Goal: Task Accomplishment & Management: Manage account settings

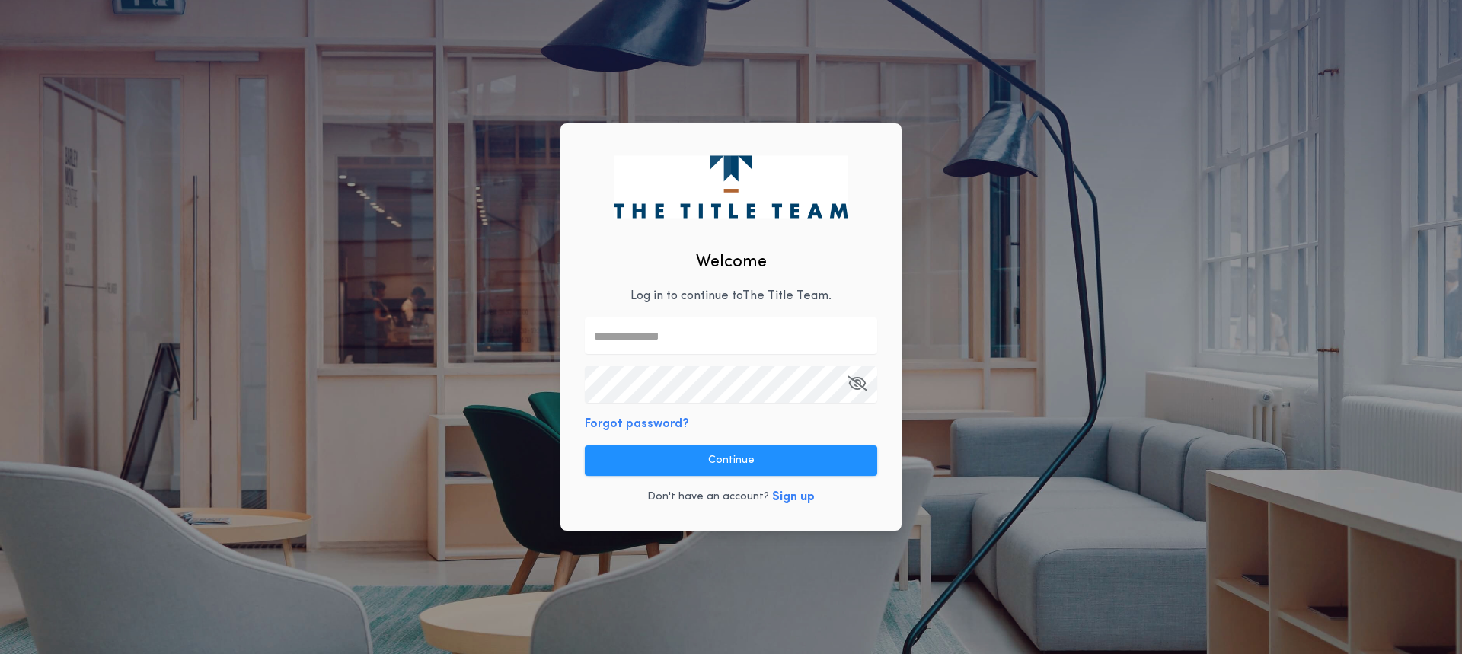
click at [637, 338] on input "text" at bounding box center [731, 336] width 292 height 37
type input "**********"
click at [522, 375] on div "**********" at bounding box center [731, 327] width 1462 height 654
click at [1408, 192] on div "**********" at bounding box center [731, 327] width 1462 height 654
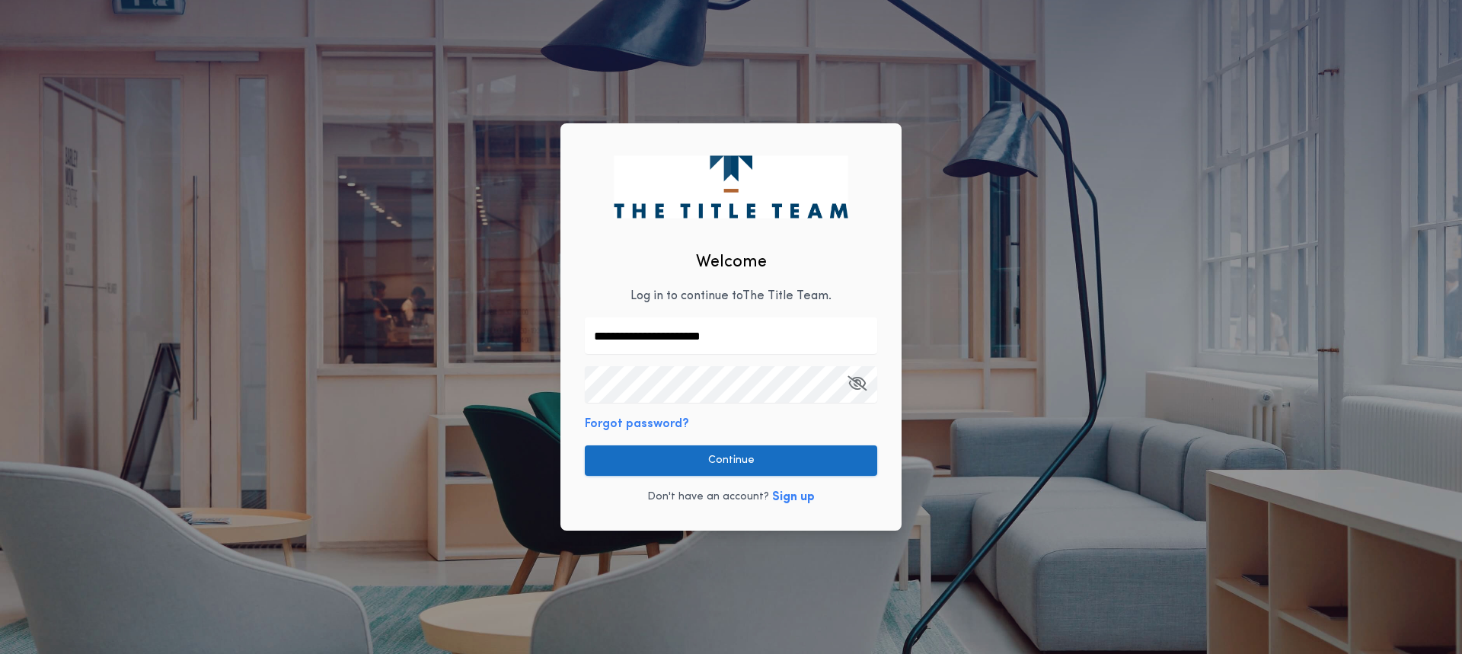
click at [762, 461] on button "Continue" at bounding box center [731, 461] width 292 height 30
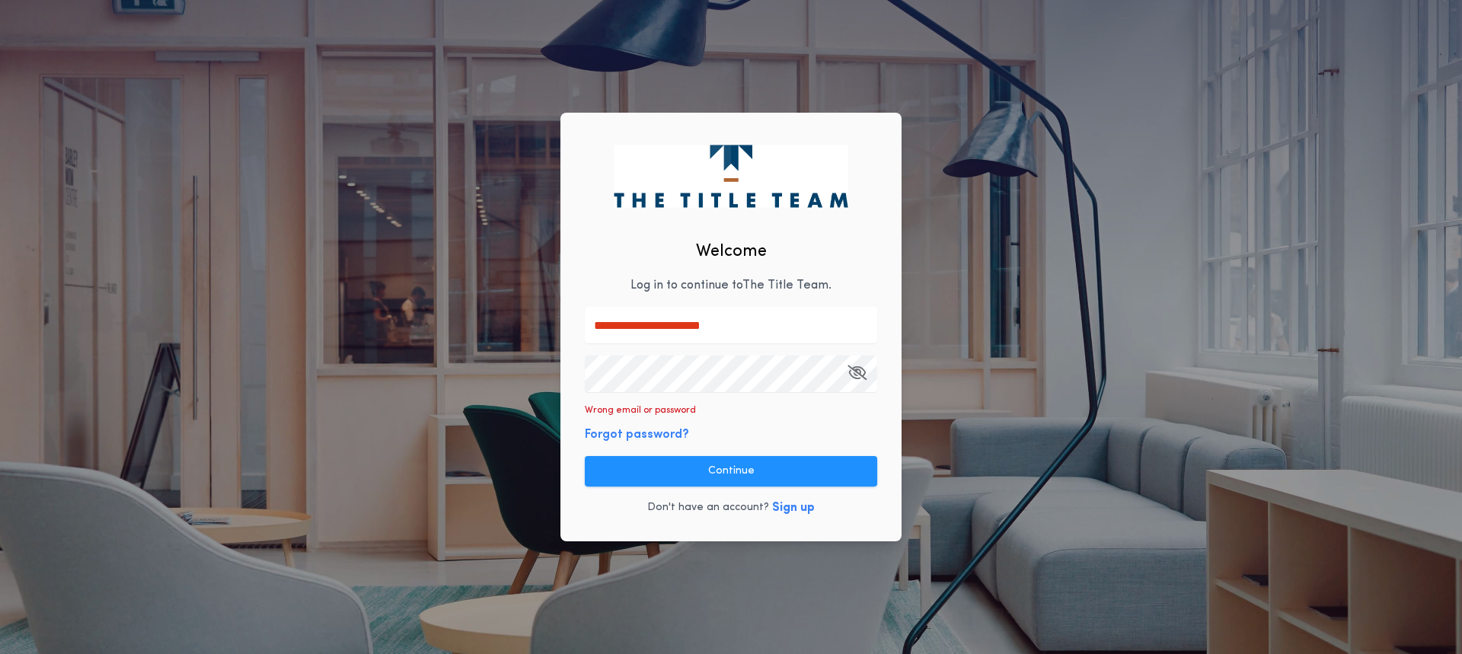
click at [770, 327] on input "**********" at bounding box center [731, 325] width 292 height 37
drag, startPoint x: 770, startPoint y: 327, endPoint x: 458, endPoint y: 342, distance: 311.8
click at [458, 342] on div "**********" at bounding box center [731, 327] width 1462 height 654
type input "**********"
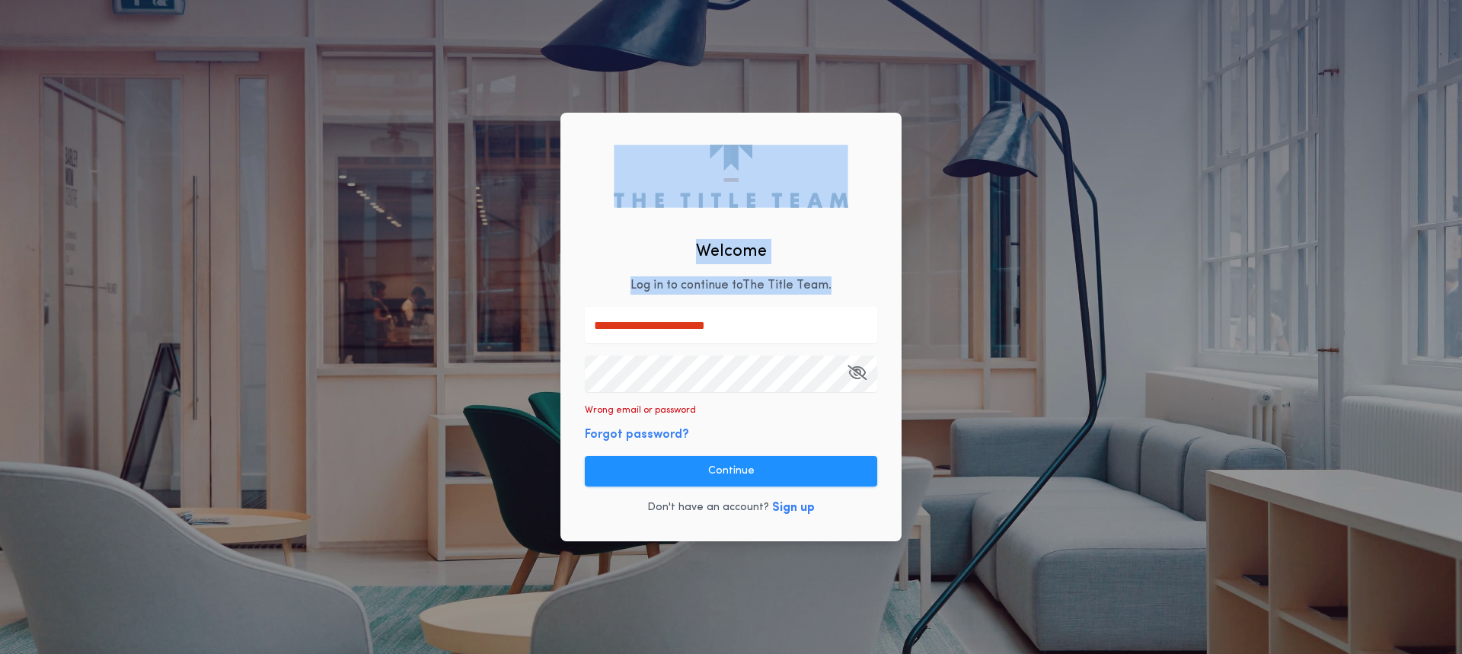
drag, startPoint x: 1088, startPoint y: 259, endPoint x: 1010, endPoint y: 248, distance: 79.2
click at [1085, 260] on div "**********" at bounding box center [731, 327] width 1462 height 654
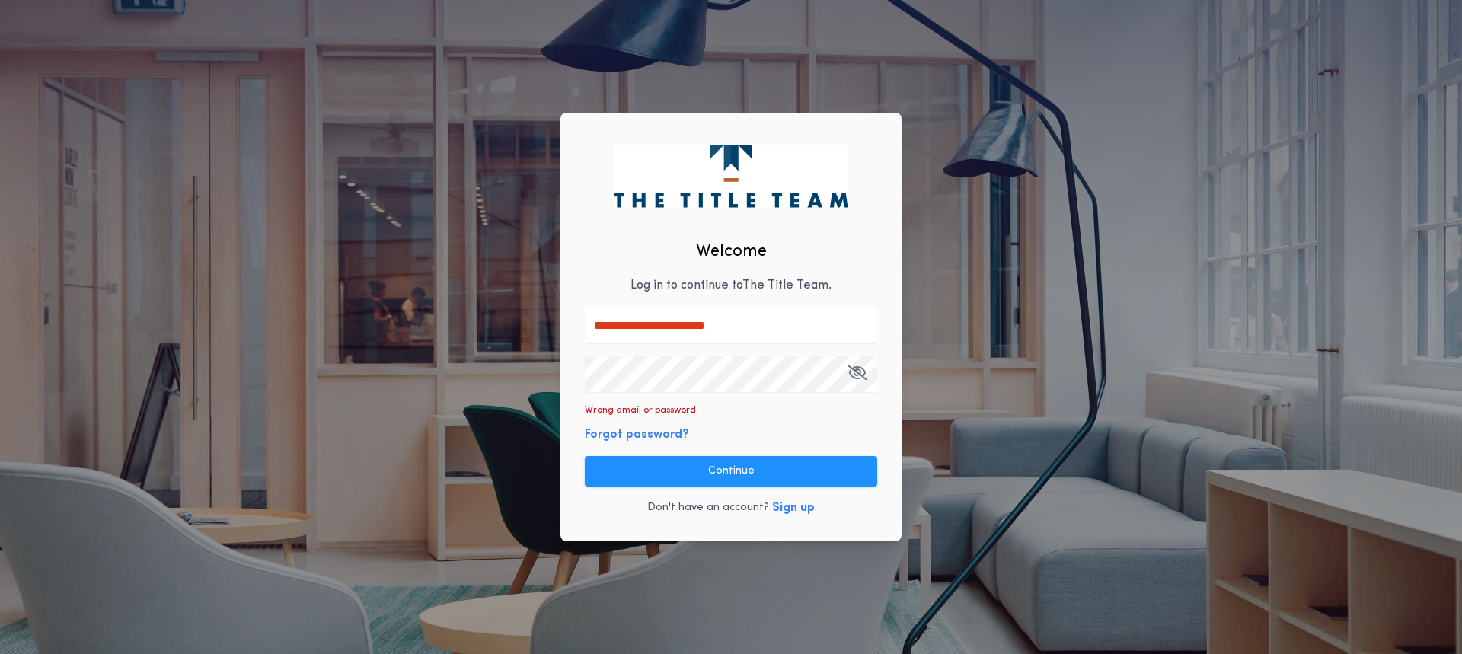
click at [456, 373] on div "**********" at bounding box center [731, 327] width 1462 height 654
click at [600, 463] on button "Continue" at bounding box center [731, 471] width 292 height 30
click at [617, 438] on button "Forgot password?" at bounding box center [637, 435] width 104 height 18
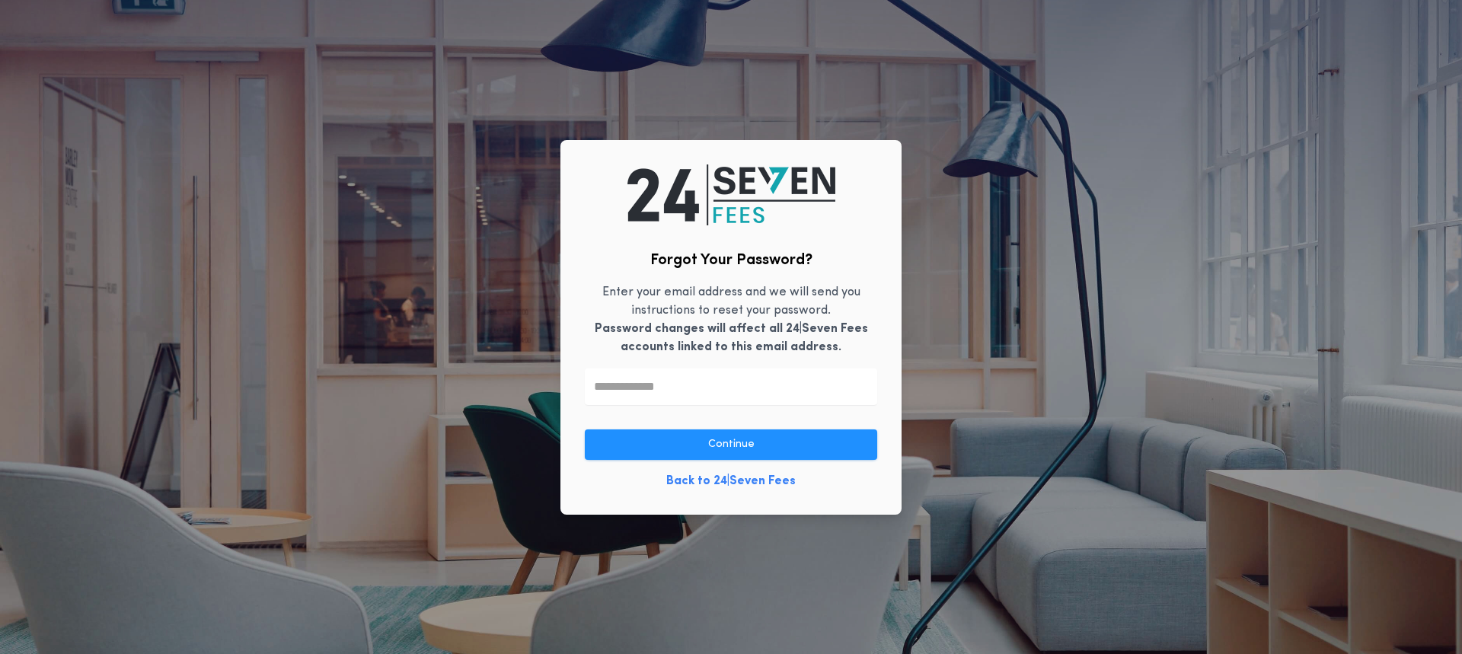
click at [770, 385] on input "text" at bounding box center [731, 387] width 292 height 37
type input "**********"
click at [0, 653] on com-1password-menu at bounding box center [0, 654] width 0 height 0
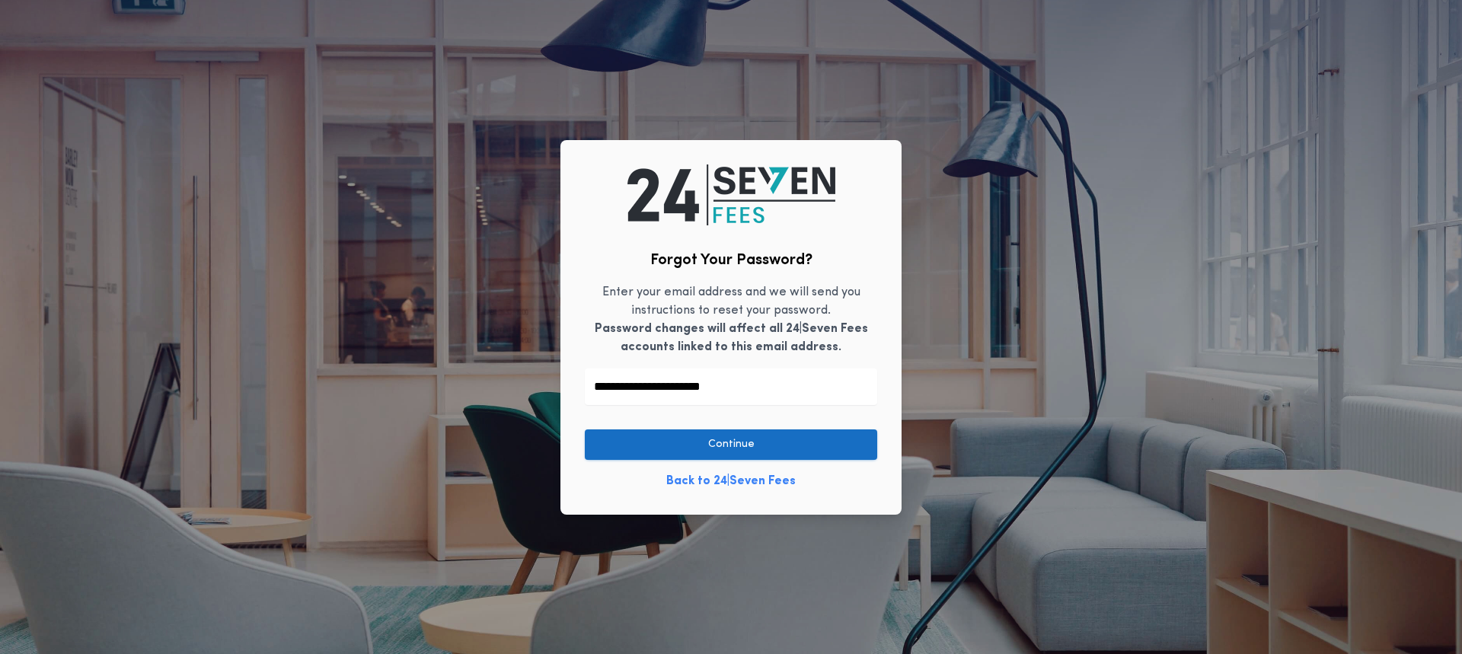
click at [749, 448] on button "Continue" at bounding box center [731, 445] width 292 height 30
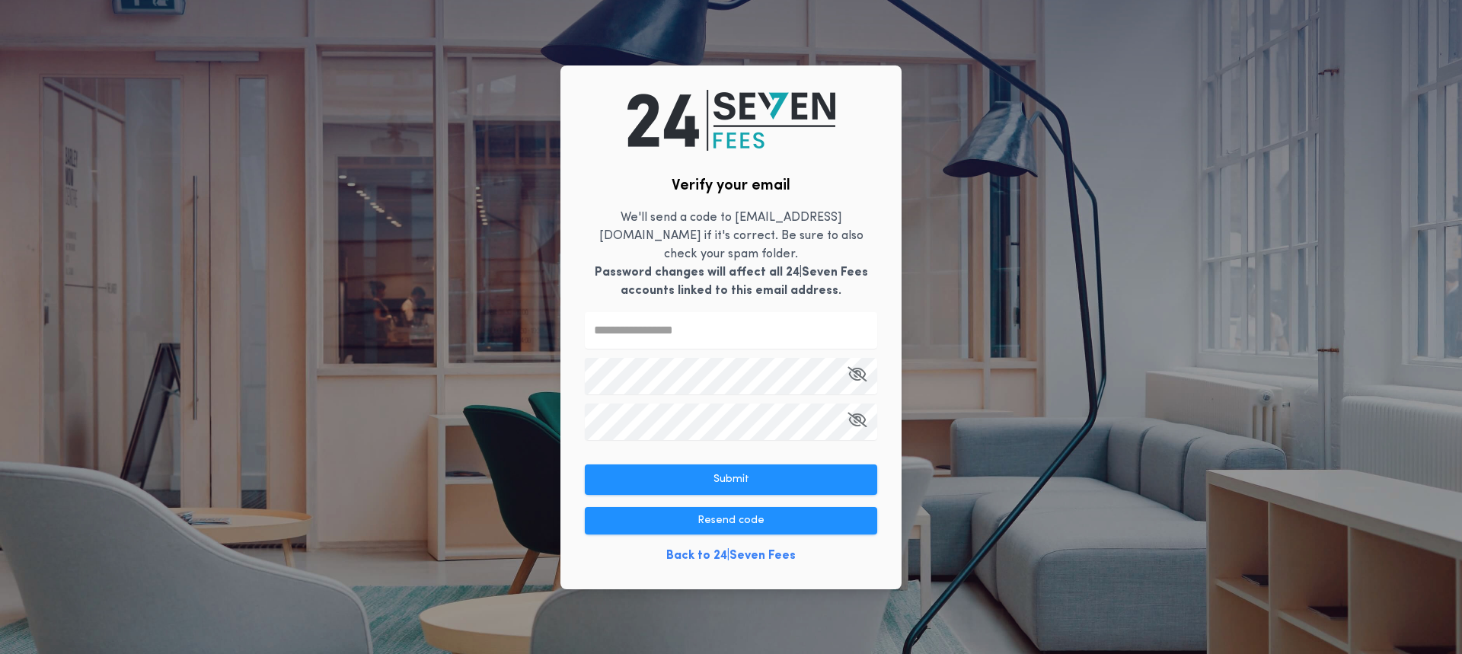
click at [656, 323] on input "text" at bounding box center [731, 330] width 292 height 37
type input "******"
click at [279, 322] on div "Verify your email We'll send a code to [EMAIL_ADDRESS][DOMAIN_NAME] if it's cor…" at bounding box center [731, 327] width 1462 height 654
drag, startPoint x: 303, startPoint y: 472, endPoint x: 326, endPoint y: 472, distance: 22.8
click at [305, 472] on div "Verify your email We'll send a code to [EMAIL_ADDRESS][DOMAIN_NAME] if it's cor…" at bounding box center [731, 327] width 1462 height 654
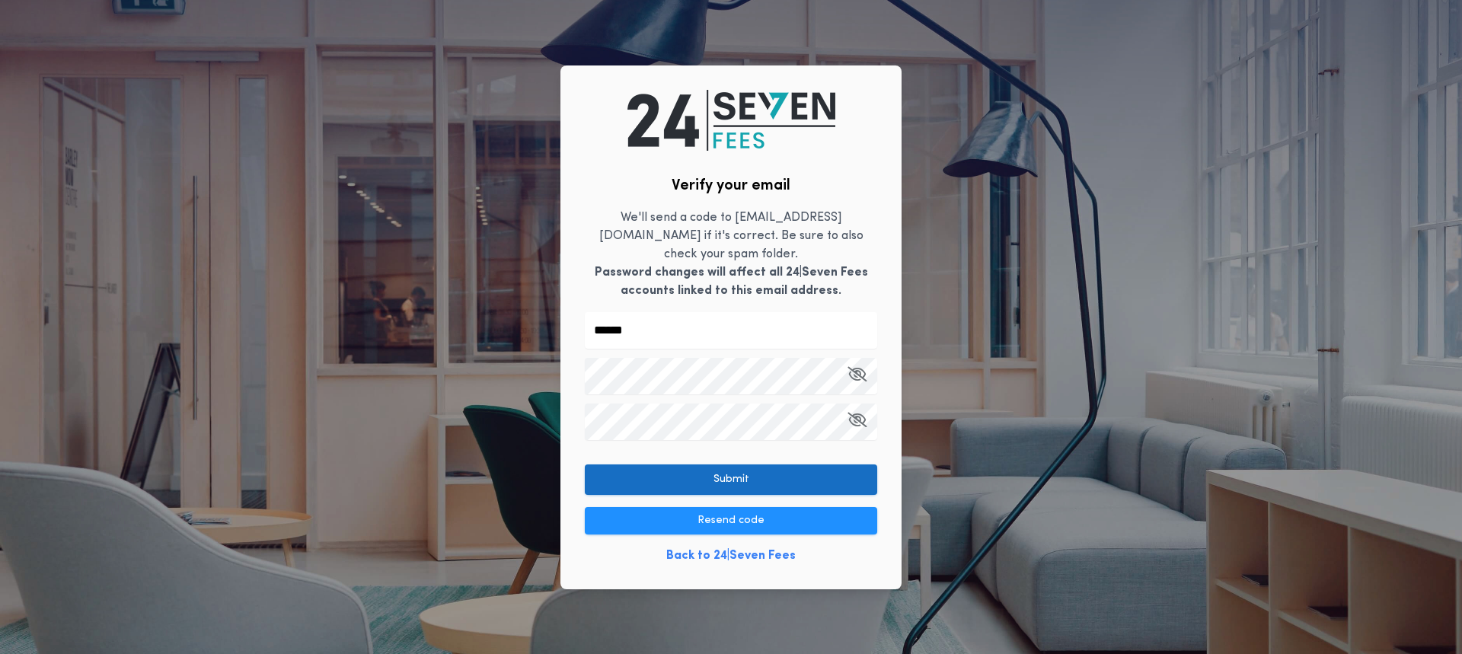
click at [624, 471] on button "Submit" at bounding box center [731, 480] width 292 height 30
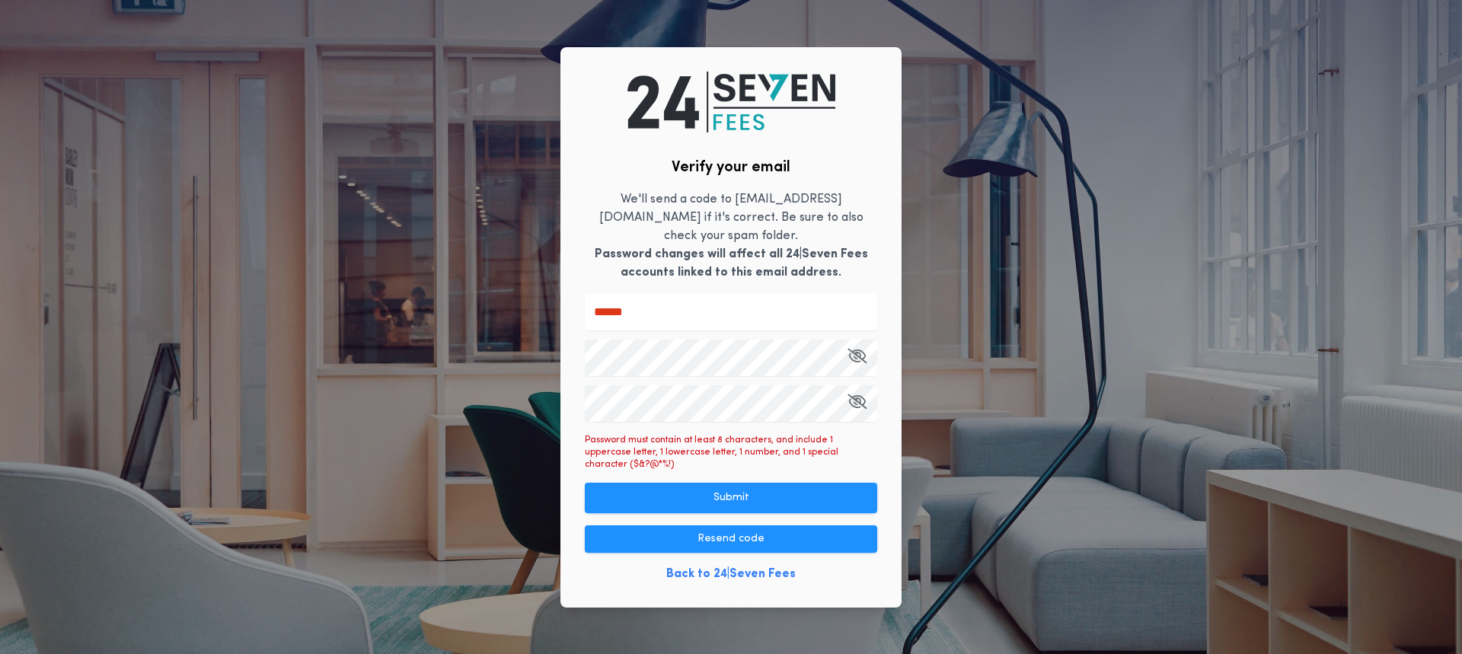
click at [545, 354] on div "Verify your email We'll send a code to [EMAIL_ADDRESS][DOMAIN_NAME] if it's cor…" at bounding box center [731, 327] width 1462 height 654
click at [406, 385] on div "Verify your email We'll send a code to [EMAIL_ADDRESS][DOMAIN_NAME] if it's cor…" at bounding box center [731, 327] width 1462 height 654
click at [420, 399] on div "Verify your email We'll send a code to [EMAIL_ADDRESS][DOMAIN_NAME] if it's cor…" at bounding box center [731, 327] width 1462 height 654
click at [842, 483] on button "Submit" at bounding box center [731, 498] width 292 height 30
click at [857, 356] on icon "button" at bounding box center [857, 356] width 19 height 1
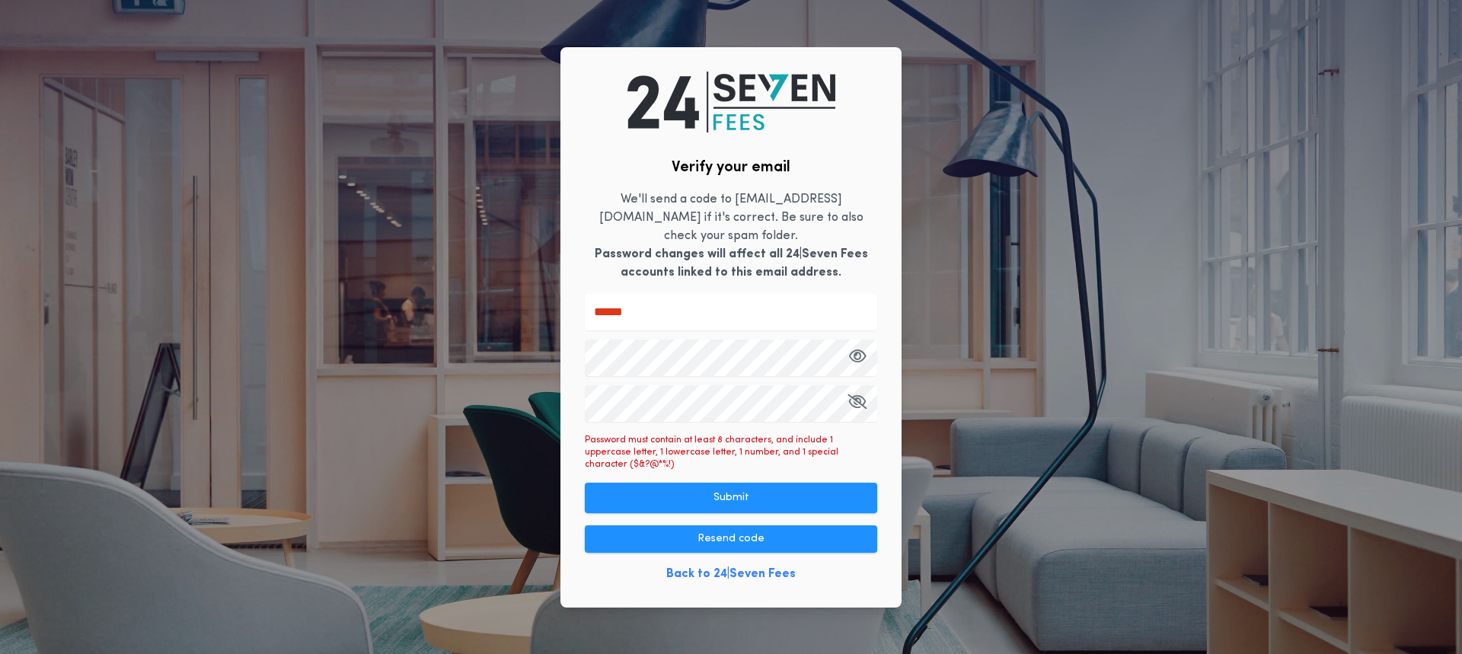
click at [500, 353] on div "Verify your email We'll send a code to [EMAIL_ADDRESS][DOMAIN_NAME] if it's cor…" at bounding box center [731, 327] width 1462 height 654
click at [398, 367] on div "Verify your email We'll send a code to [EMAIL_ADDRESS][DOMAIN_NAME] if it's cor…" at bounding box center [731, 327] width 1462 height 654
click at [535, 406] on div "Verify your email We'll send a code to [EMAIL_ADDRESS][DOMAIN_NAME] if it's cor…" at bounding box center [731, 327] width 1462 height 654
click at [836, 483] on button "Submit" at bounding box center [731, 498] width 292 height 30
click at [749, 483] on button "Submit" at bounding box center [731, 498] width 292 height 30
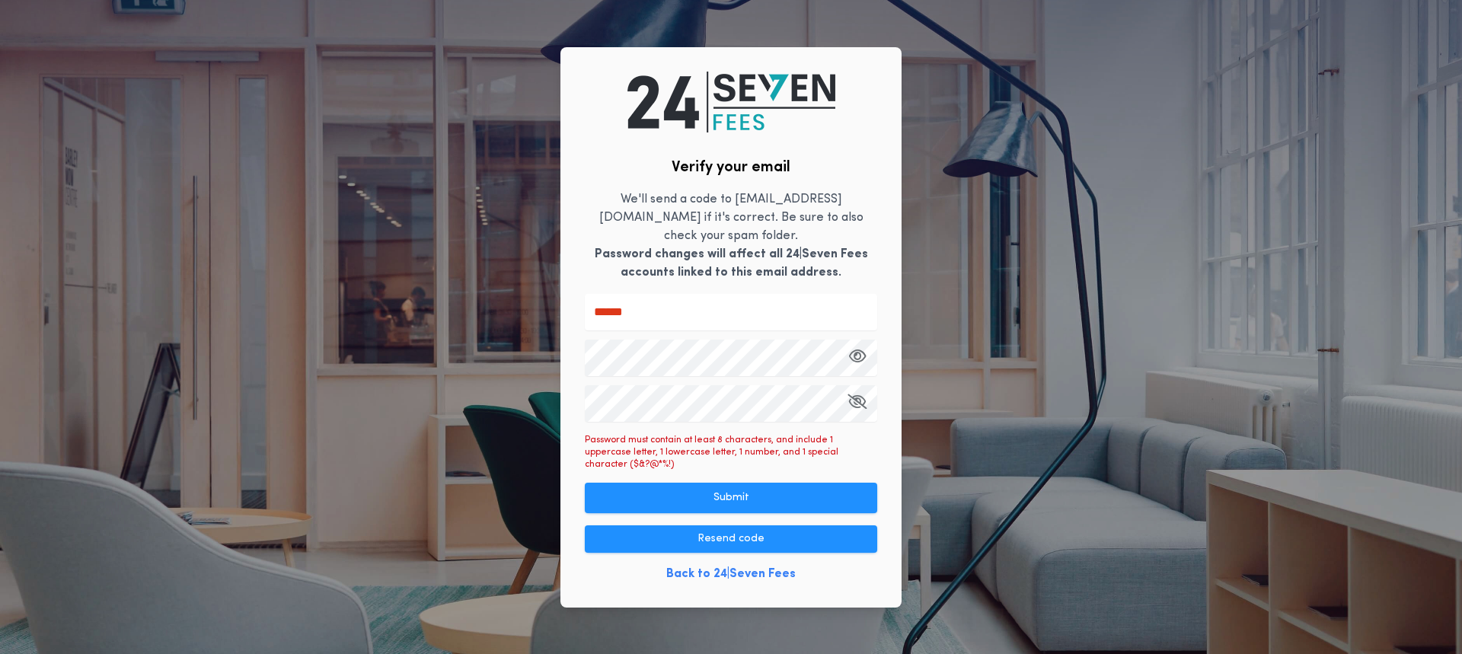
click at [856, 401] on icon "button" at bounding box center [857, 401] width 19 height 1
drag, startPoint x: 720, startPoint y: 471, endPoint x: 841, endPoint y: 493, distance: 122.2
click at [841, 493] on button "Submit" at bounding box center [731, 498] width 292 height 30
click at [821, 46] on div "Verify your email We'll send a code to [EMAIL_ADDRESS][DOMAIN_NAME] if it's cor…" at bounding box center [731, 327] width 1462 height 654
click at [752, 565] on link "Back to 24|Seven Fees" at bounding box center [730, 574] width 129 height 18
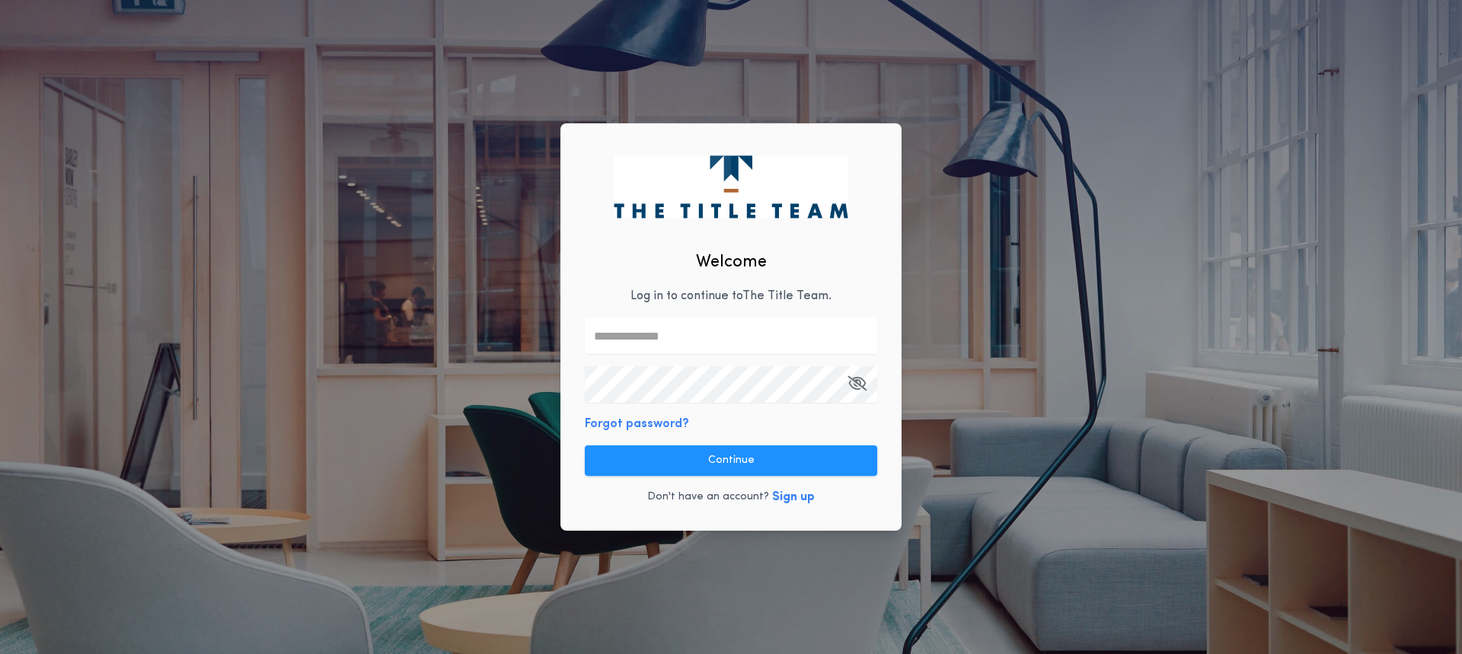
click at [650, 336] on input "text" at bounding box center [731, 336] width 292 height 37
click at [0, 653] on com-1password-button at bounding box center [0, 654] width 0 height 0
click at [605, 334] on input "text" at bounding box center [731, 336] width 292 height 37
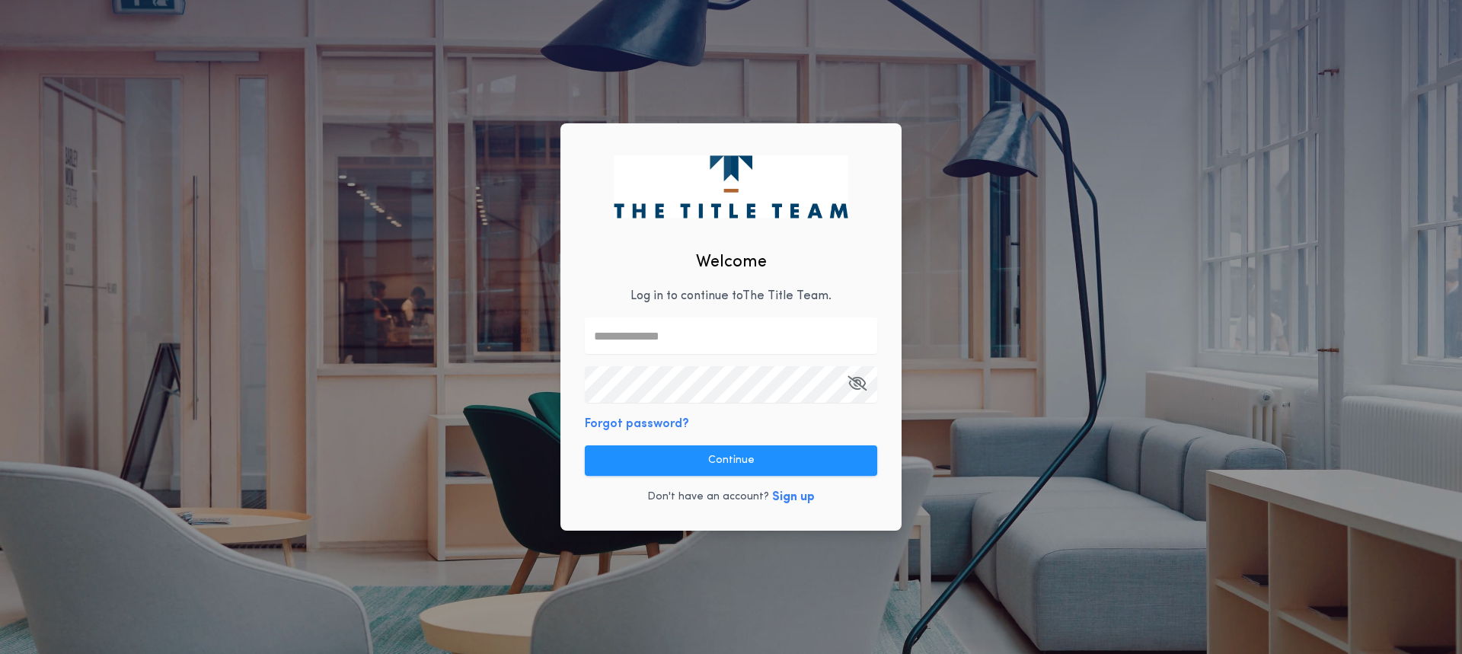
click at [652, 336] on input "text" at bounding box center [731, 336] width 292 height 37
type input "**********"
click at [473, 337] on div "**********" at bounding box center [731, 327] width 1462 height 654
click at [469, 482] on div "**********" at bounding box center [731, 327] width 1462 height 654
click at [634, 426] on button "Forgot password?" at bounding box center [637, 424] width 104 height 18
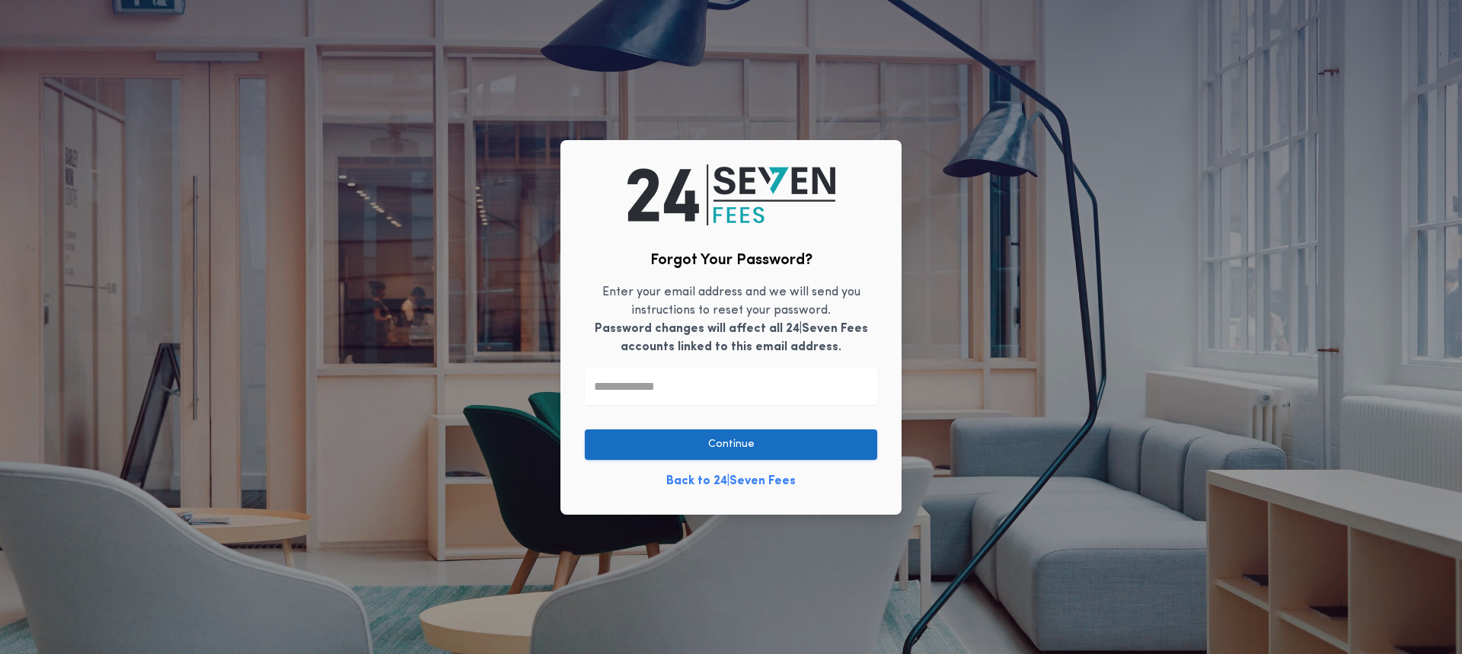
click at [641, 438] on button "Continue" at bounding box center [731, 445] width 292 height 30
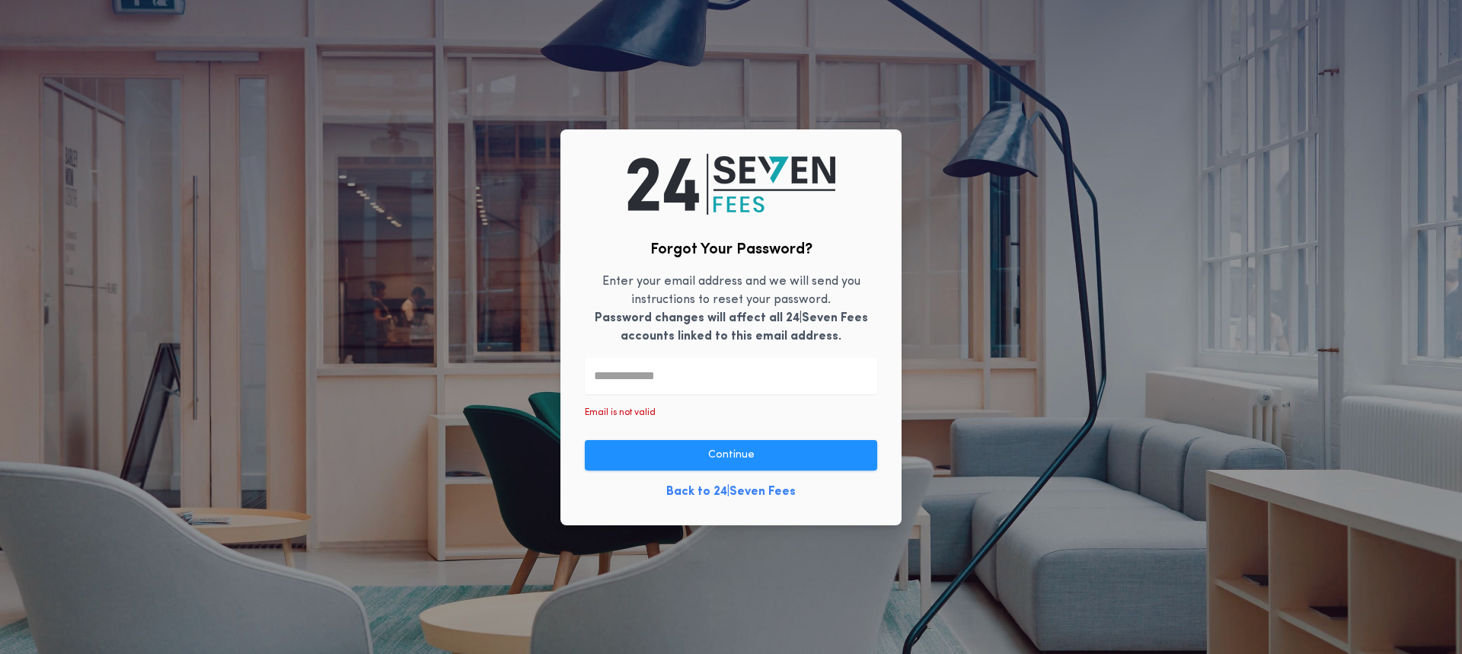
click at [647, 376] on input "text" at bounding box center [731, 376] width 292 height 37
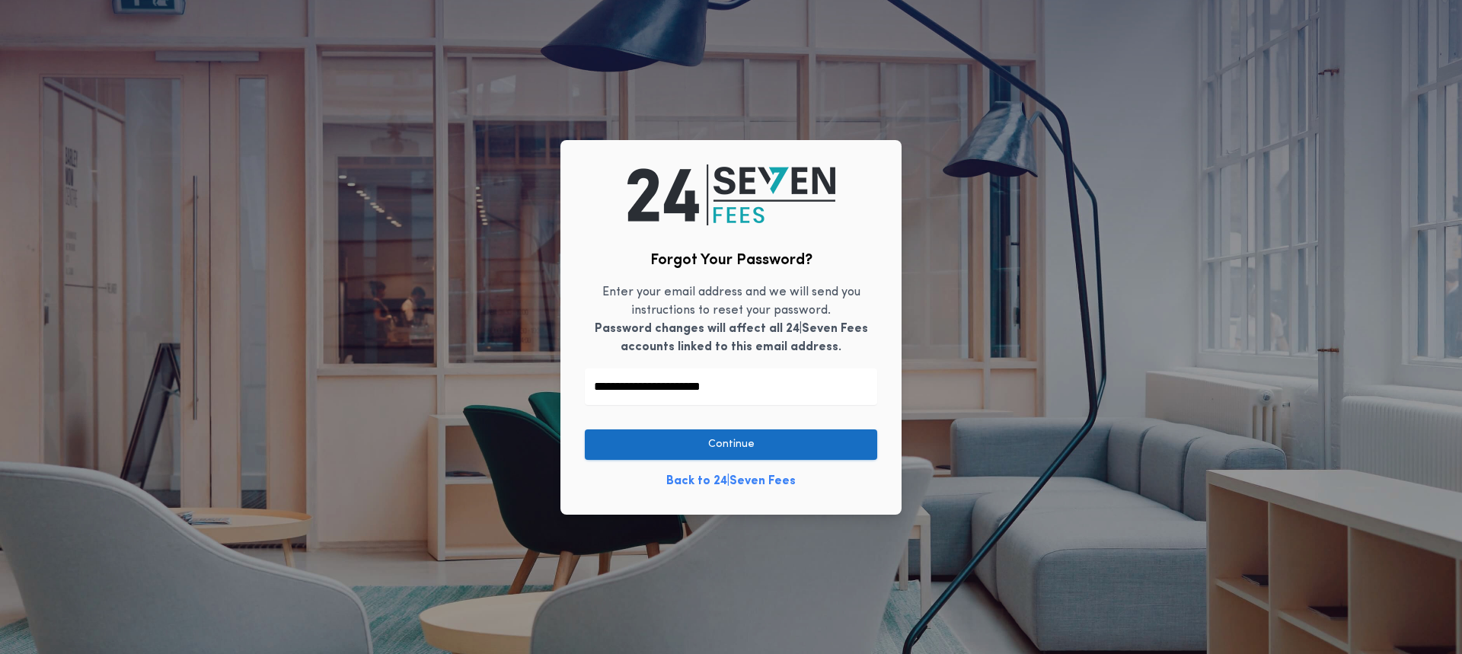
type input "**********"
click at [844, 438] on button "Continue" at bounding box center [731, 445] width 292 height 30
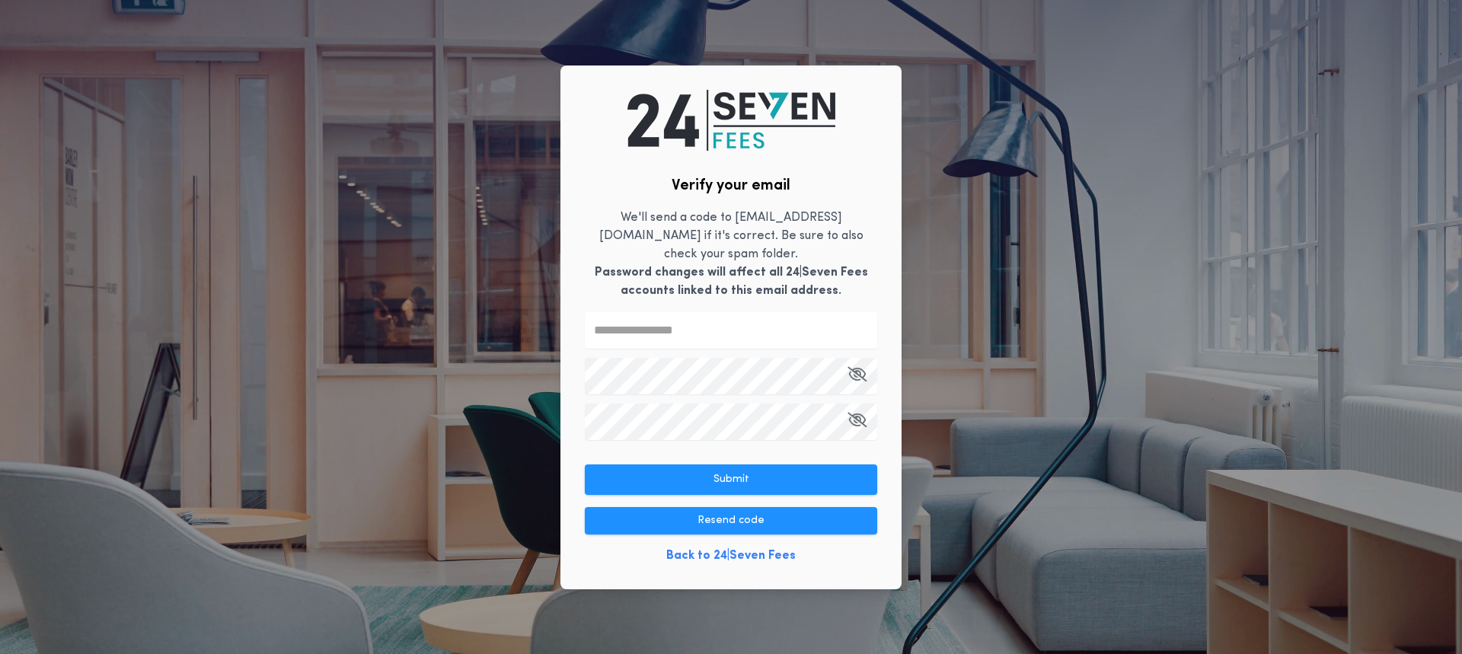
click at [618, 324] on input "text" at bounding box center [731, 330] width 292 height 37
type input "******"
click at [372, 328] on div "Verify your email We'll send a code to [EMAIL_ADDRESS][DOMAIN_NAME] if it's cor…" at bounding box center [731, 327] width 1462 height 654
click at [854, 374] on icon "button" at bounding box center [857, 374] width 19 height 1
click at [420, 412] on div "Verify your email We'll send a code to [EMAIL_ADDRESS][DOMAIN_NAME] if it's cor…" at bounding box center [731, 327] width 1462 height 654
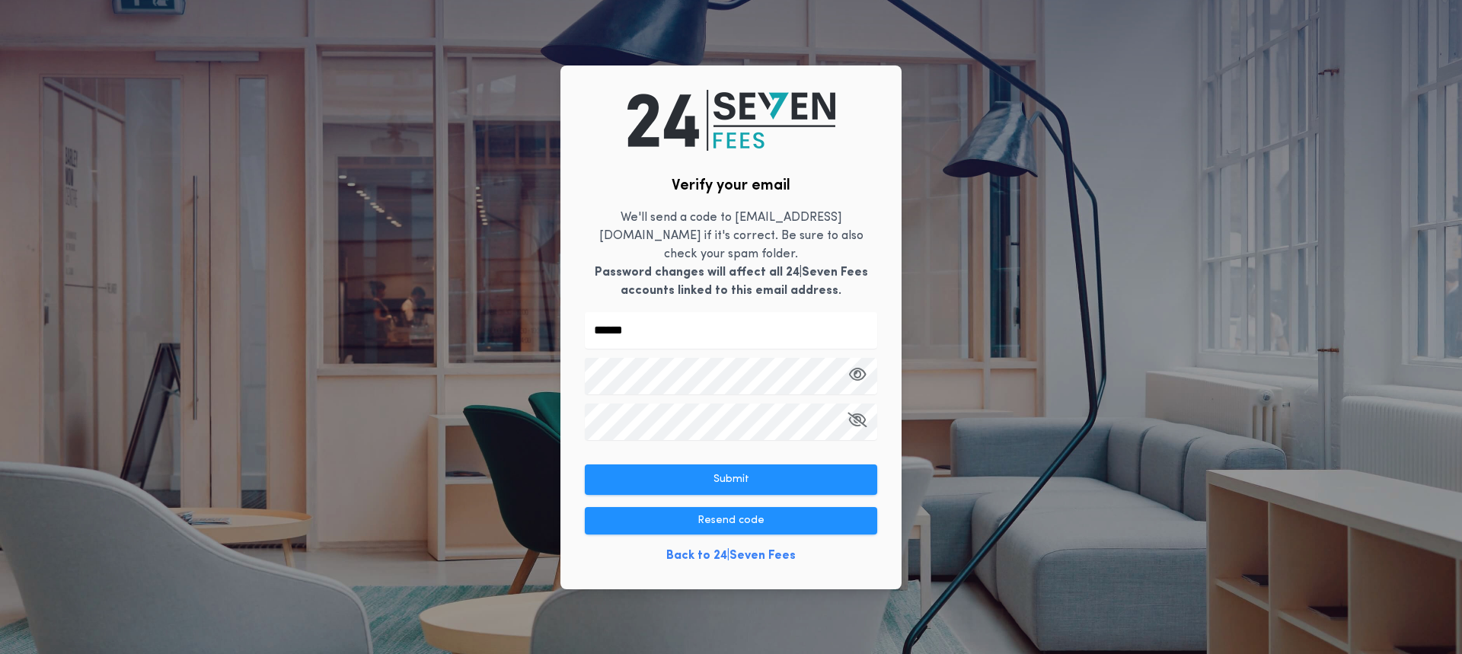
drag, startPoint x: 430, startPoint y: 450, endPoint x: 439, endPoint y: 452, distance: 10.0
click at [431, 450] on div "Verify your email We'll send a code to [EMAIL_ADDRESS][DOMAIN_NAME] if it's cor…" at bounding box center [731, 327] width 1462 height 654
click at [647, 470] on button "Submit" at bounding box center [731, 480] width 292 height 30
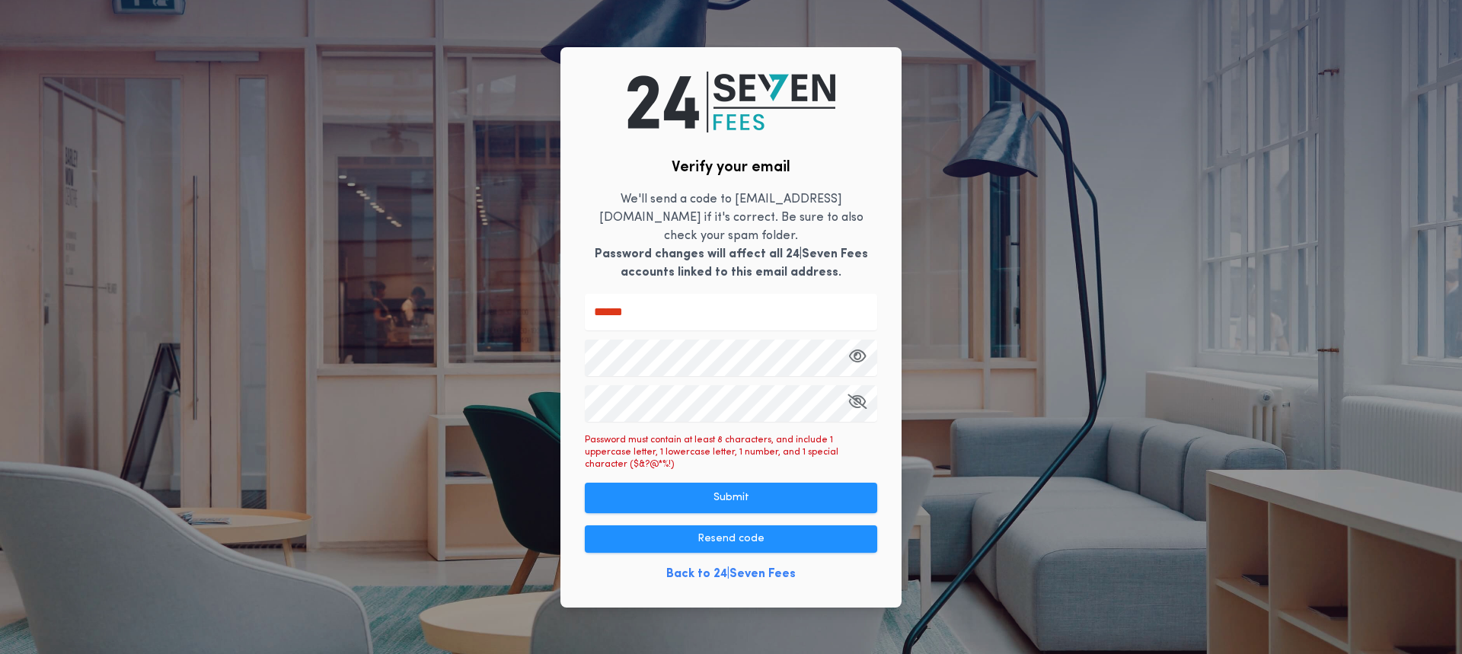
click at [854, 401] on icon "button" at bounding box center [857, 401] width 19 height 1
click at [398, 422] on div "Verify your email We'll send a code to [EMAIL_ADDRESS][DOMAIN_NAME] if it's cor…" at bounding box center [731, 327] width 1462 height 654
click at [488, 357] on div "Verify your email We'll send a code to [EMAIL_ADDRESS][DOMAIN_NAME] if it's cor…" at bounding box center [731, 327] width 1462 height 654
click at [395, 388] on div "Verify your email We'll send a code to [EMAIL_ADDRESS][DOMAIN_NAME] if it's cor…" at bounding box center [731, 327] width 1462 height 654
click at [860, 401] on icon "button" at bounding box center [858, 401] width 18 height 1
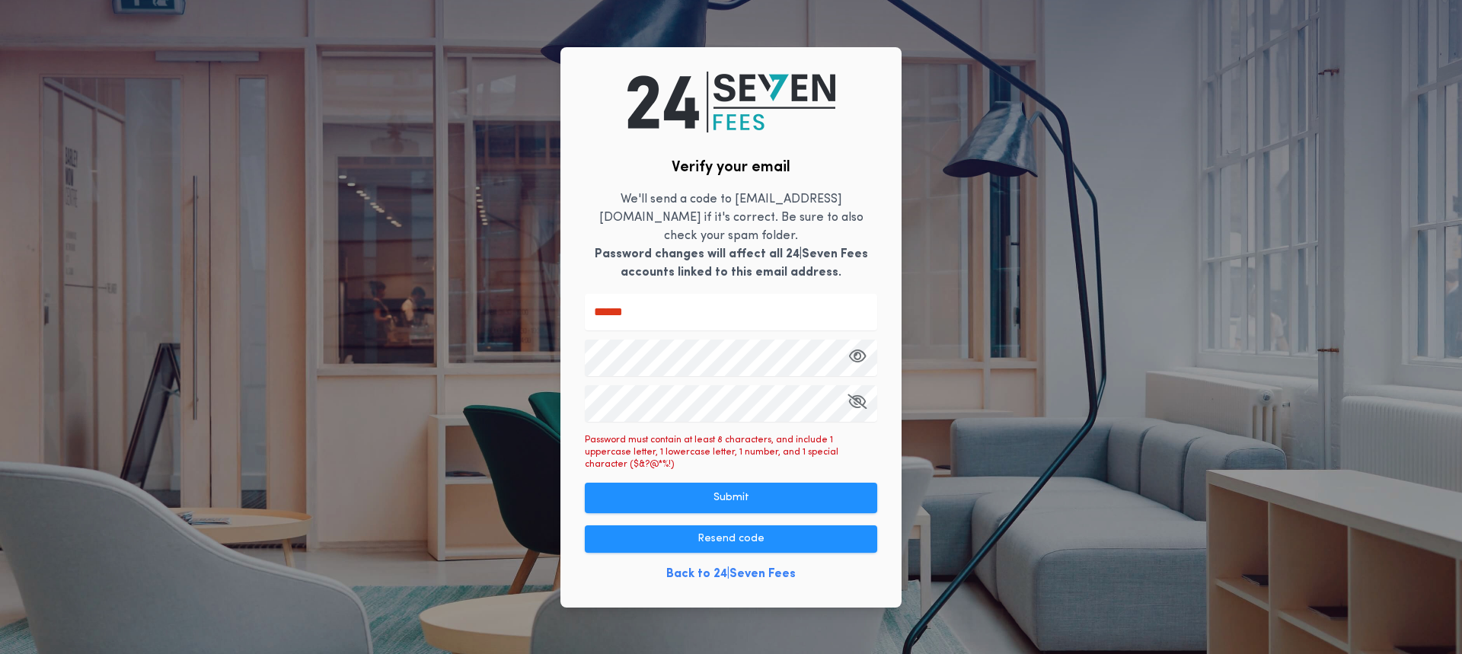
click at [504, 404] on div "Verify your email We'll send a code to [EMAIL_ADDRESS][DOMAIN_NAME] if it's cor…" at bounding box center [731, 327] width 1462 height 654
click at [851, 483] on button "Submit" at bounding box center [731, 498] width 292 height 30
click at [748, 483] on button "Submit" at bounding box center [731, 498] width 292 height 30
click at [739, 483] on button "Submit" at bounding box center [731, 498] width 292 height 30
click at [426, 360] on div "Verify your email We'll send a code to [EMAIL_ADDRESS][DOMAIN_NAME] if it's cor…" at bounding box center [731, 327] width 1462 height 654
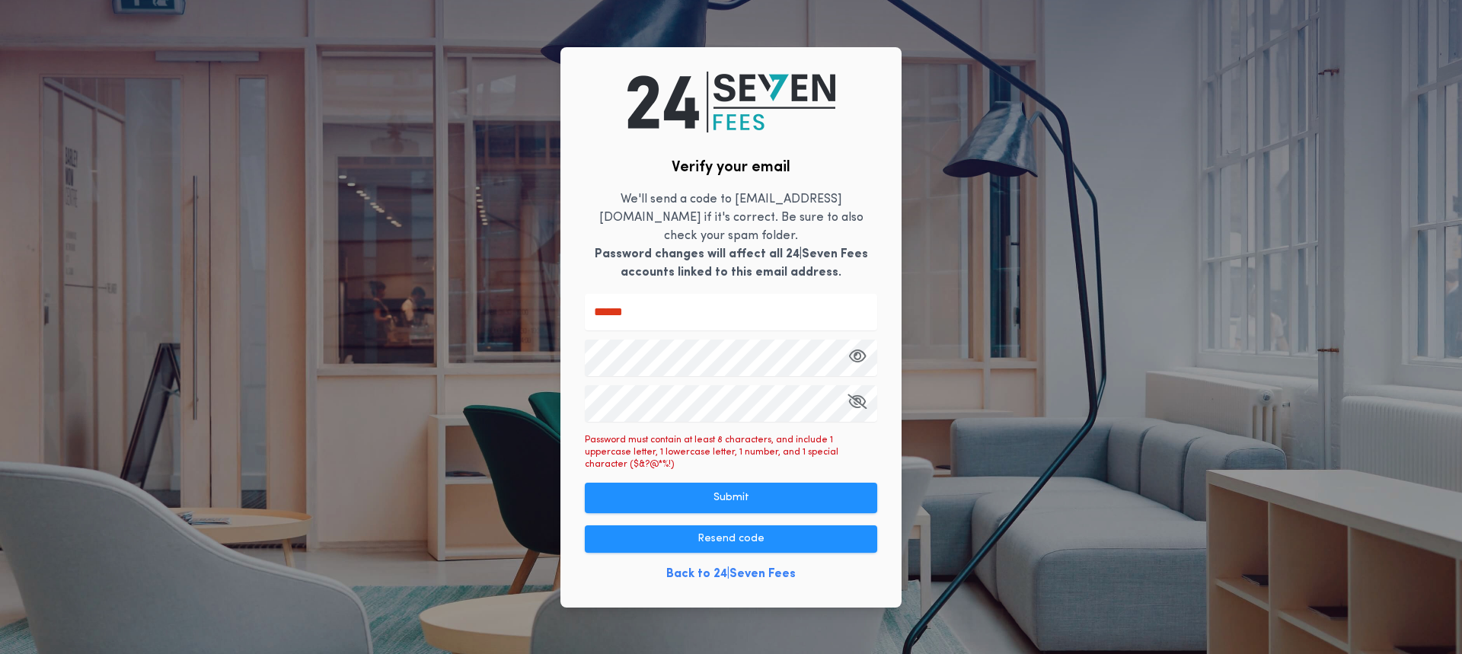
click at [356, 382] on div "Verify your email We'll send a code to [EMAIL_ADDRESS][DOMAIN_NAME] if it's cor…" at bounding box center [731, 327] width 1462 height 654
click at [463, 410] on div "Verify your email We'll send a code to [EMAIL_ADDRESS][DOMAIN_NAME] if it's cor…" at bounding box center [731, 327] width 1462 height 654
click at [830, 483] on button "Submit" at bounding box center [731, 498] width 292 height 30
click at [742, 484] on button "Submit" at bounding box center [731, 498] width 292 height 30
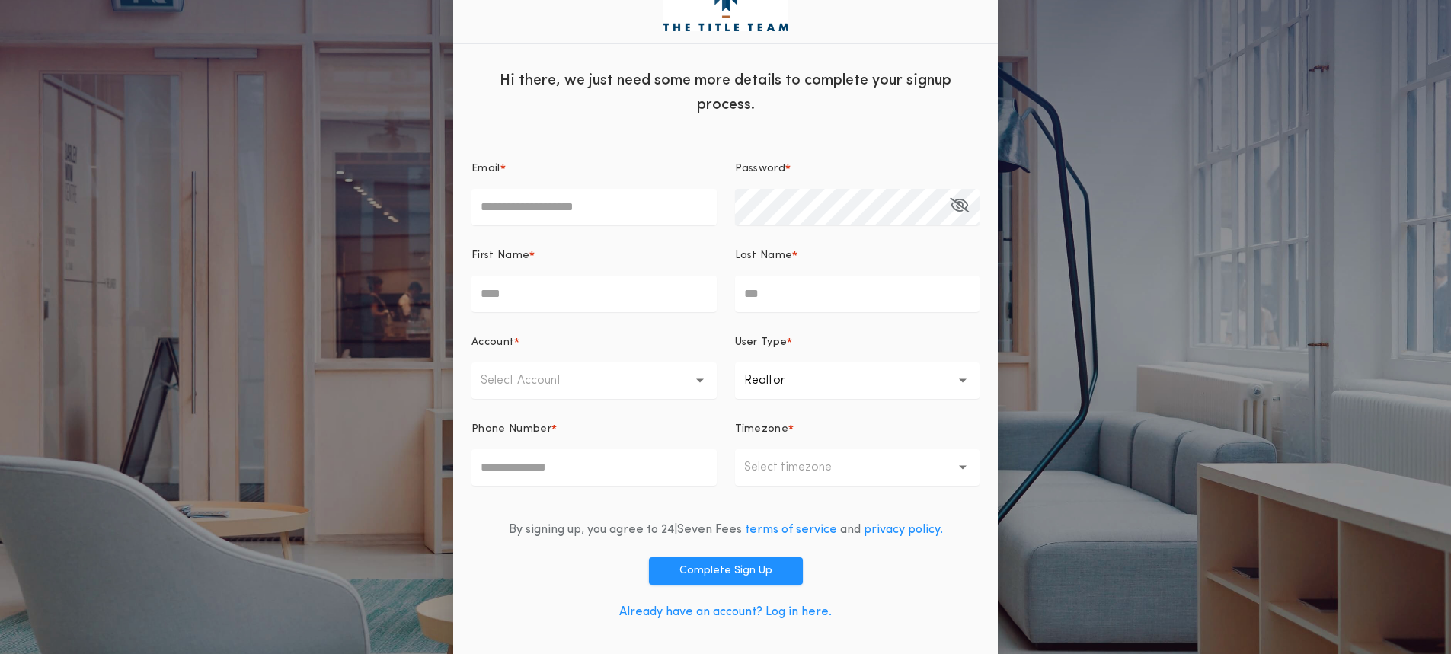
scroll to position [18, 0]
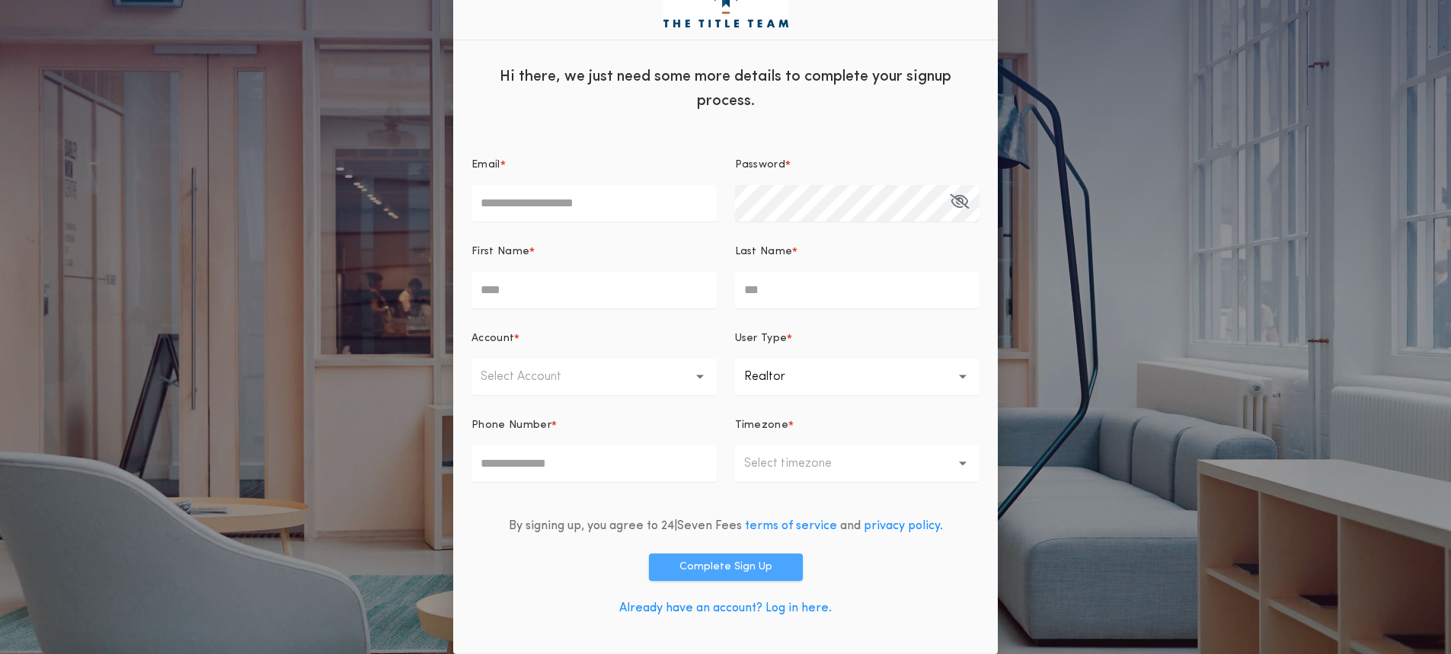
click at [746, 565] on button "Complete Sign Up" at bounding box center [726, 567] width 154 height 27
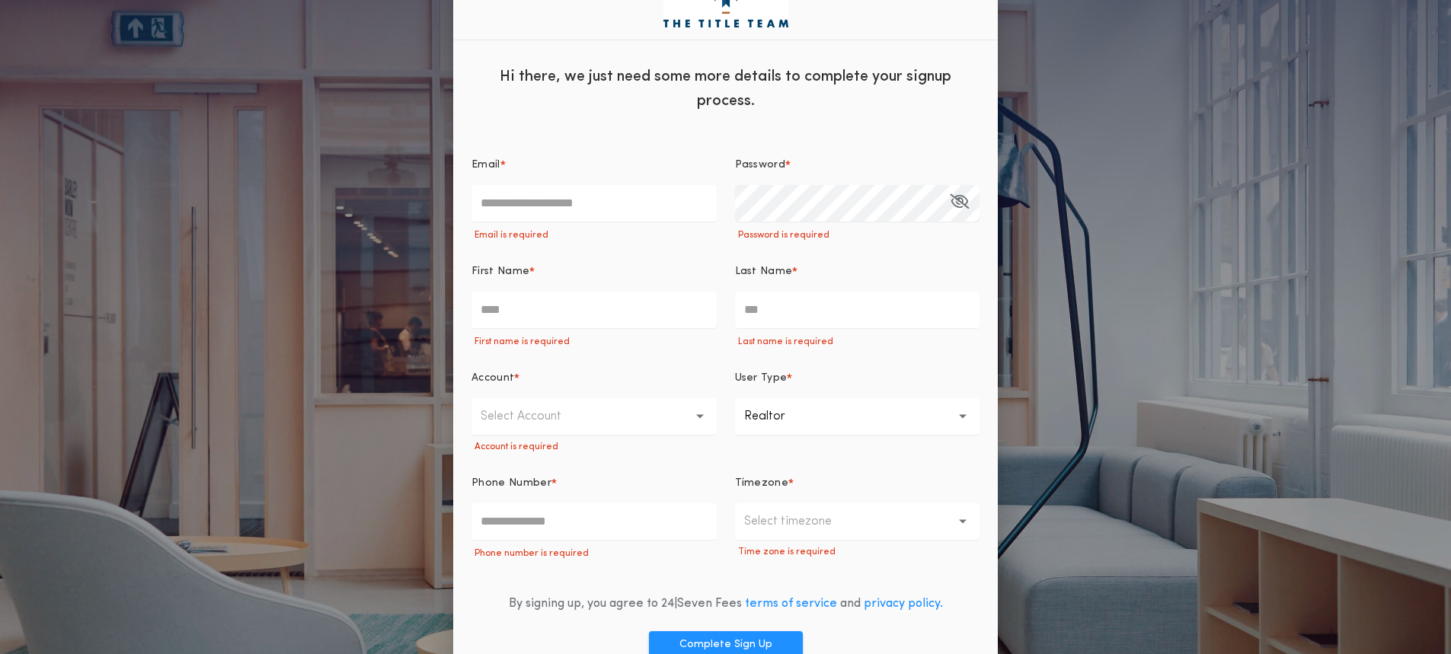
click at [548, 201] on input "Email *" at bounding box center [593, 203] width 245 height 37
type input "**********"
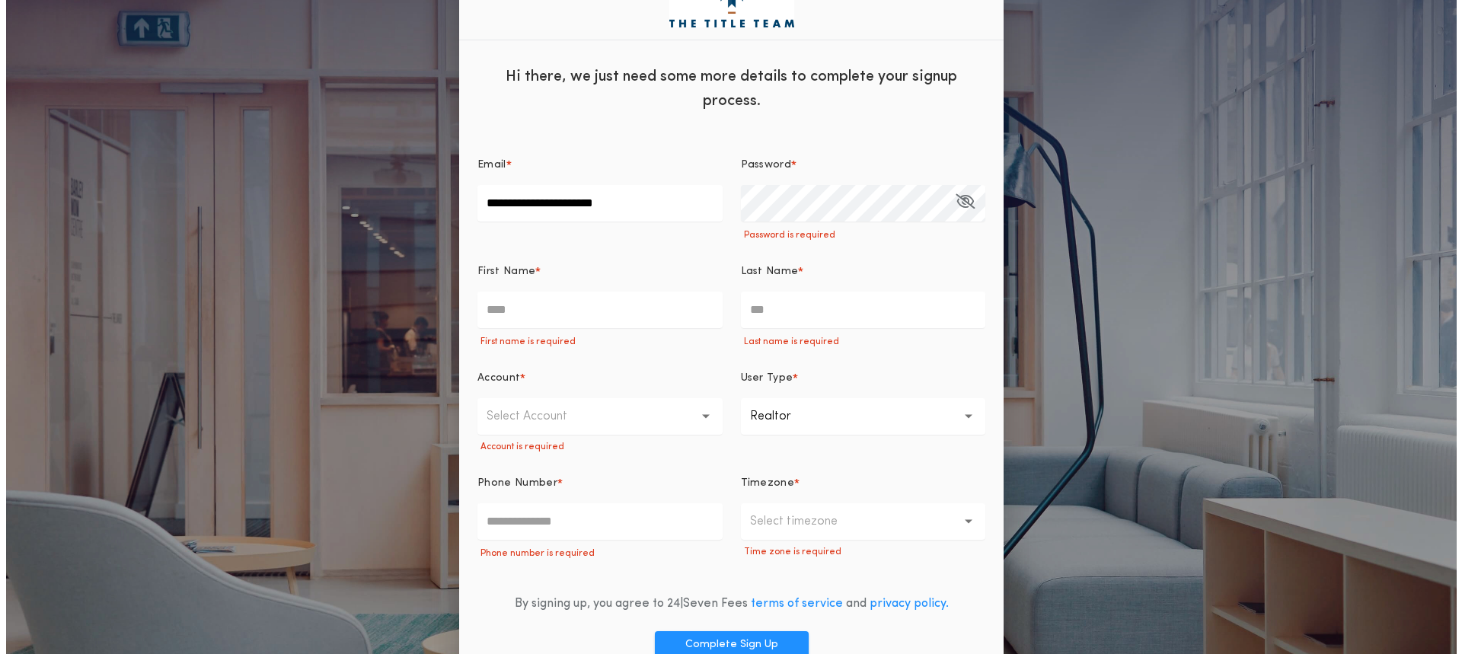
scroll to position [0, 0]
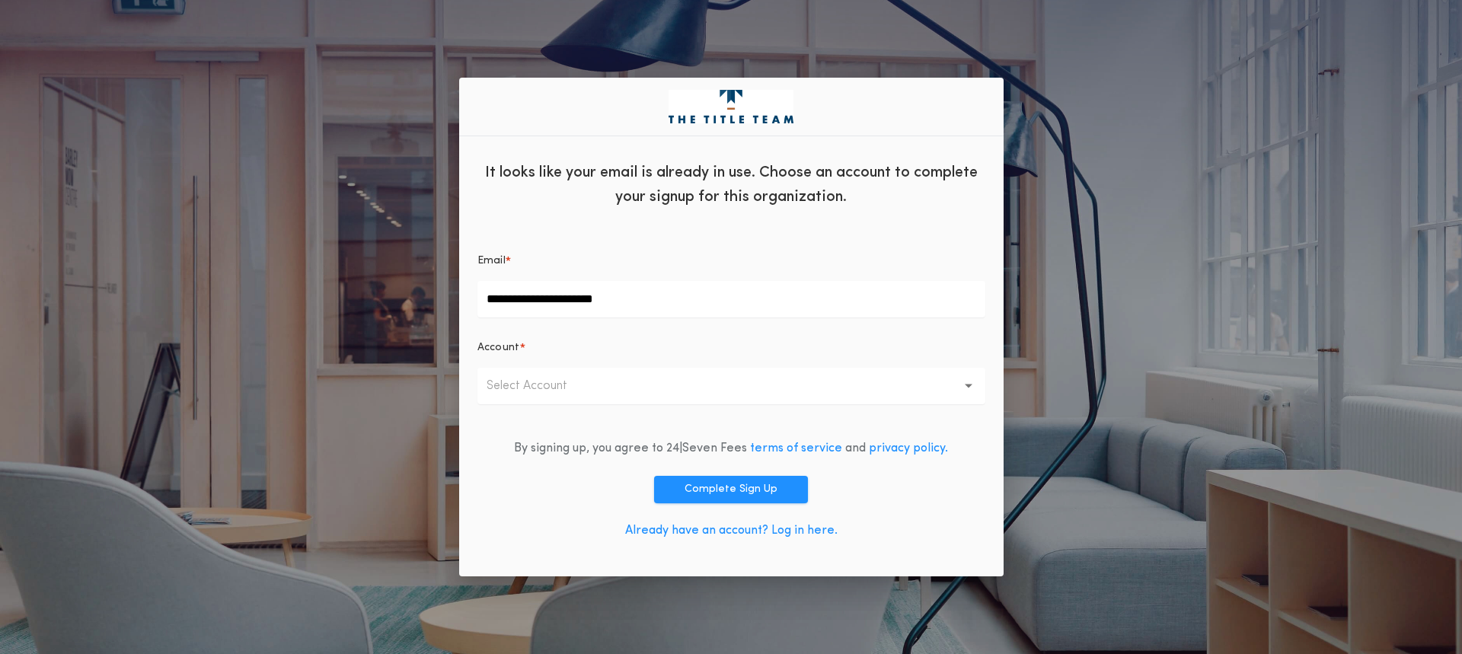
click at [968, 382] on icon "button" at bounding box center [969, 386] width 8 height 37
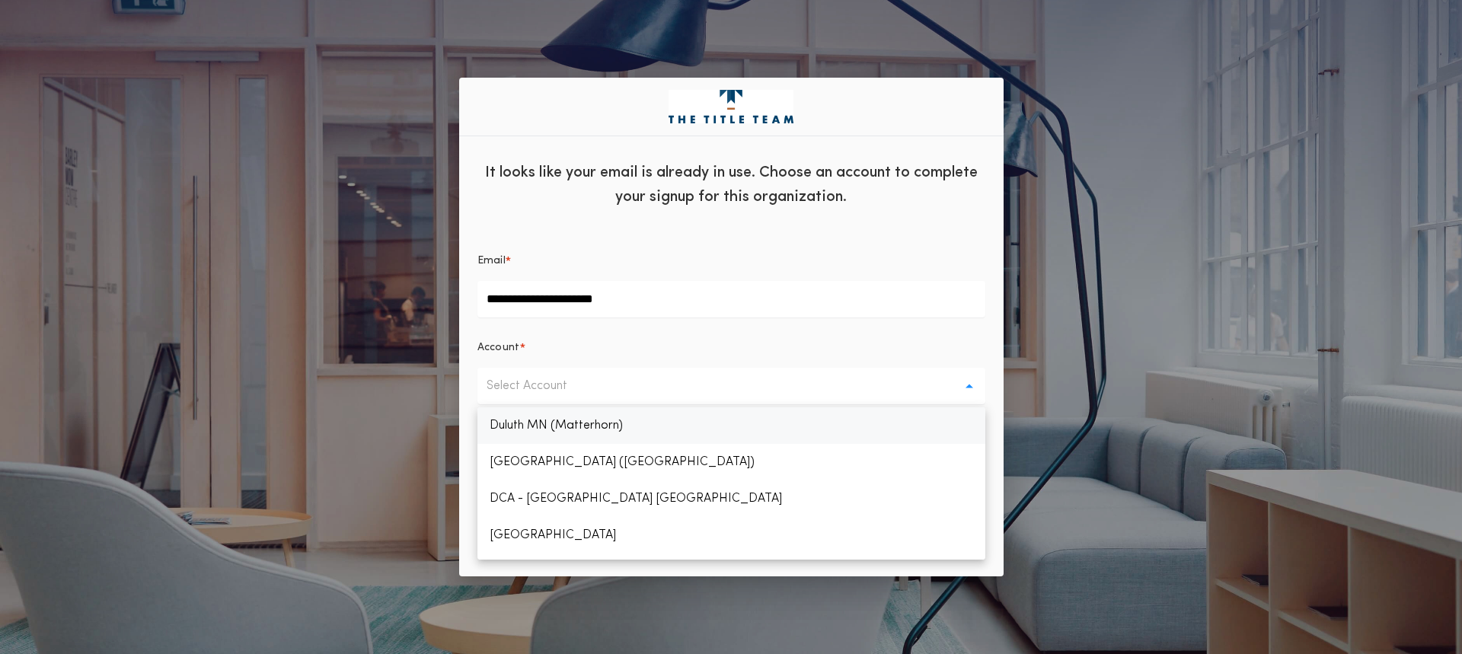
click at [579, 416] on p "Duluth MN (Matterhorn)" at bounding box center [731, 425] width 508 height 37
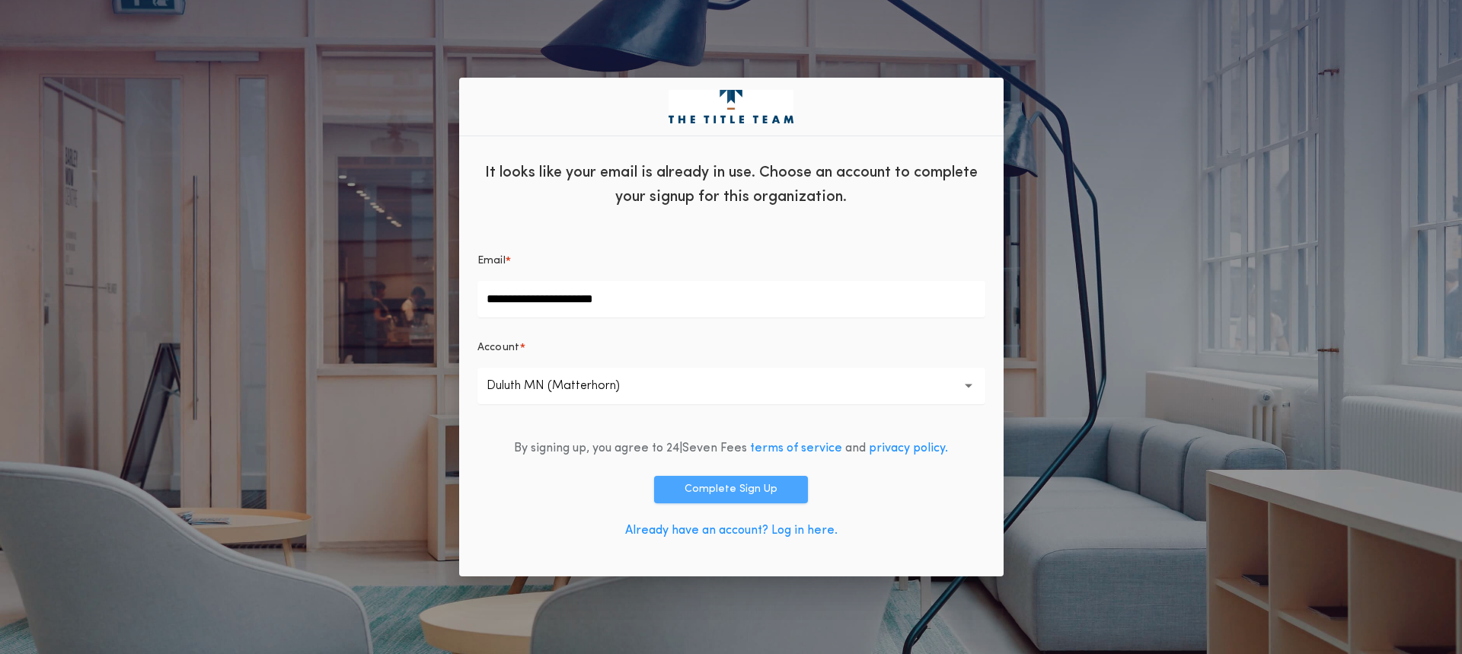
click at [695, 487] on button "Complete Sign Up" at bounding box center [731, 489] width 154 height 27
